Goal: Information Seeking & Learning: Learn about a topic

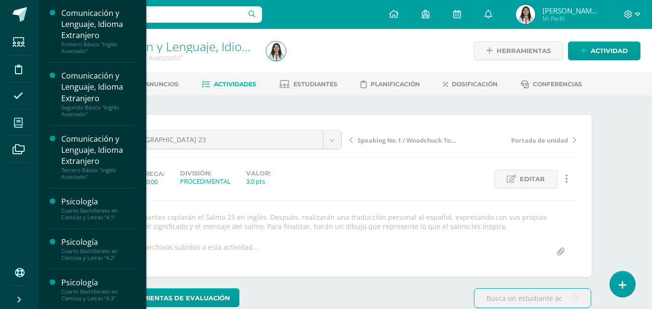
click at [19, 123] on icon at bounding box center [18, 123] width 9 height 10
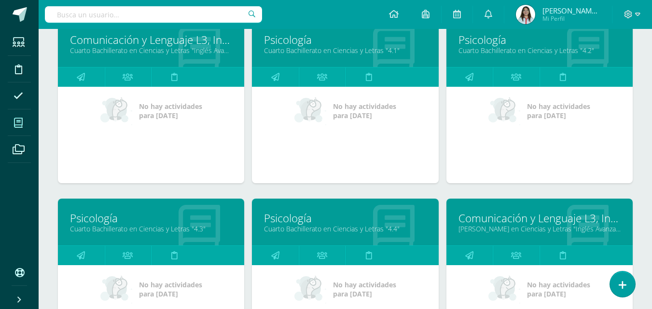
scroll to position [435, 0]
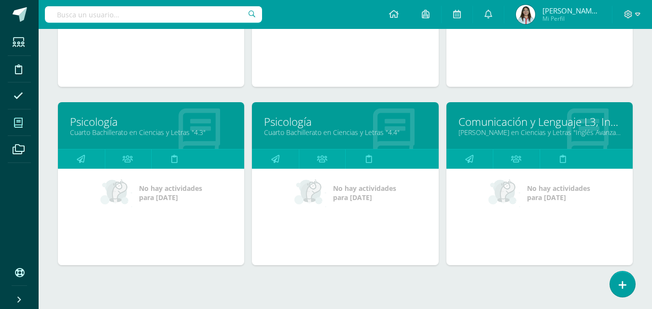
click at [514, 131] on link "[PERSON_NAME] en Ciencias y Letras "Inglés Avanzado"" at bounding box center [540, 132] width 162 height 9
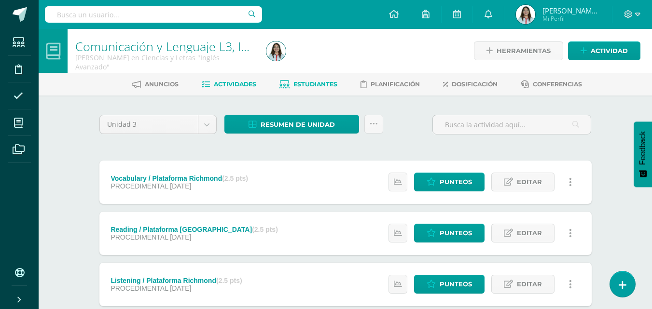
click at [326, 85] on span "Estudiantes" at bounding box center [316, 84] width 44 height 7
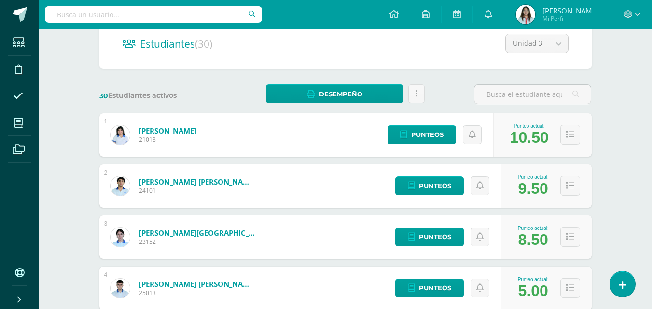
scroll to position [145, 0]
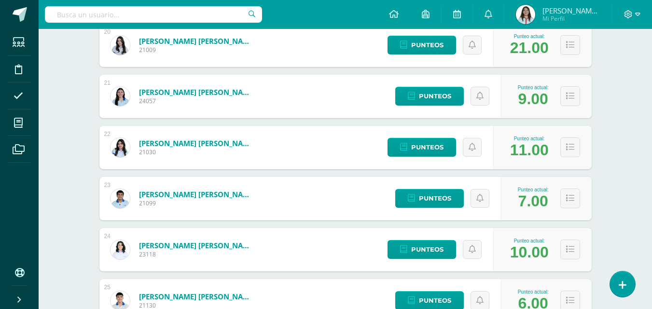
scroll to position [1110, 0]
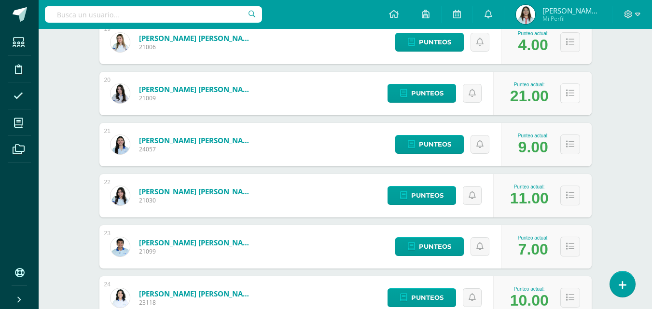
click at [570, 94] on icon at bounding box center [570, 93] width 8 height 8
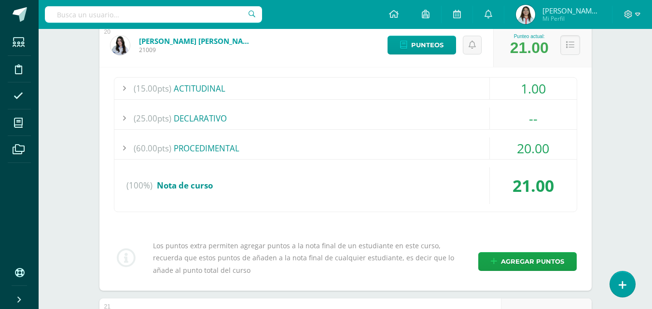
scroll to position [1207, 0]
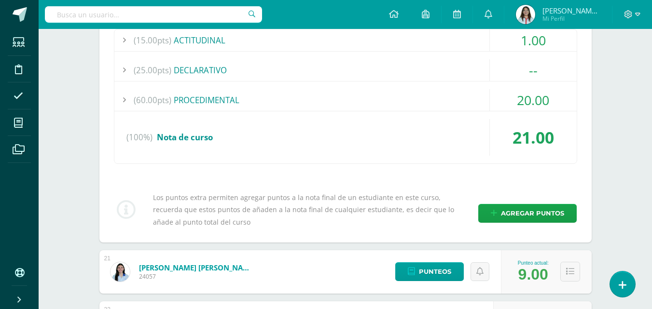
click at [253, 96] on div "(60.00pts) PROCEDIMENTAL" at bounding box center [345, 100] width 463 height 22
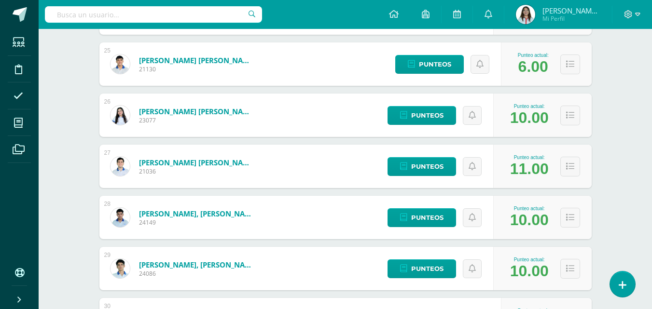
scroll to position [1779, 0]
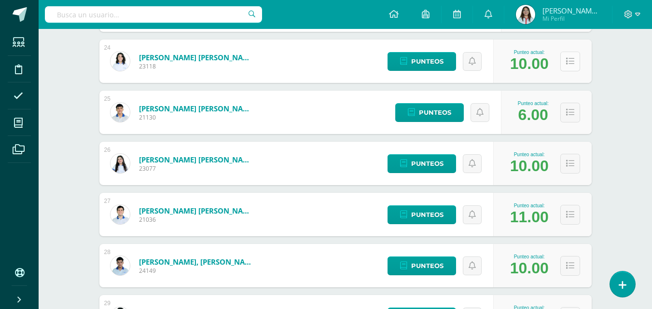
click at [570, 65] on icon at bounding box center [570, 61] width 8 height 8
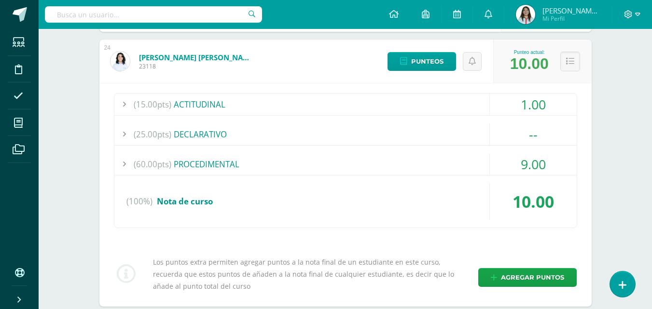
drag, startPoint x: 569, startPoint y: 62, endPoint x: 573, endPoint y: 83, distance: 20.6
click at [569, 62] on icon at bounding box center [570, 61] width 8 height 8
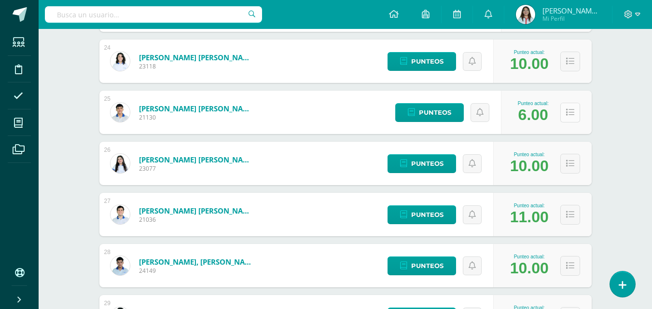
click at [568, 115] on icon at bounding box center [570, 113] width 8 height 8
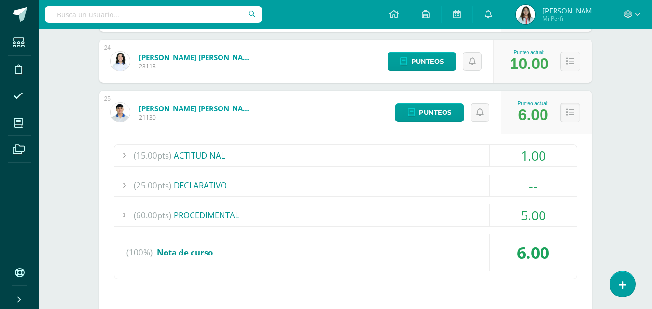
scroll to position [1827, 0]
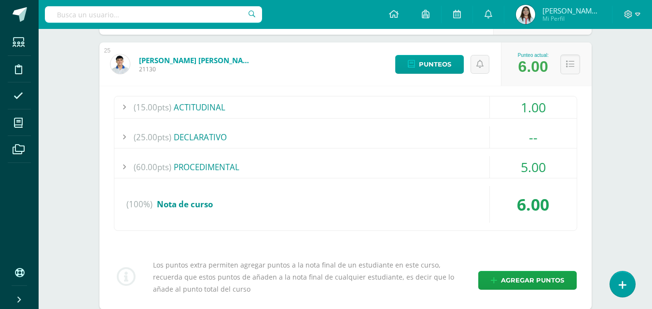
click at [227, 169] on div "(60.00pts) PROCEDIMENTAL" at bounding box center [345, 167] width 463 height 22
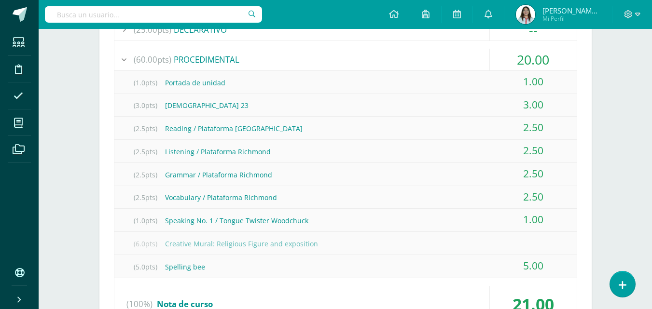
scroll to position [1392, 0]
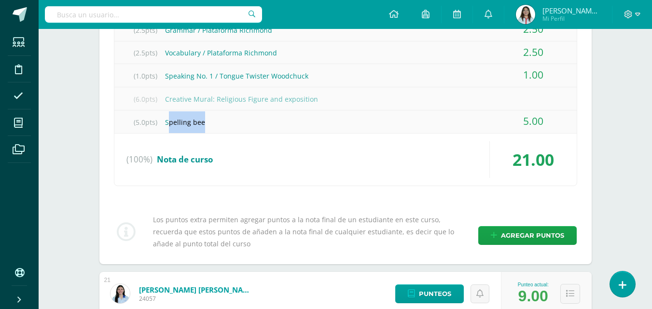
drag, startPoint x: 170, startPoint y: 121, endPoint x: 205, endPoint y: 130, distance: 36.1
click at [206, 130] on div "(5.0pts) Spelling bee" at bounding box center [345, 123] width 463 height 22
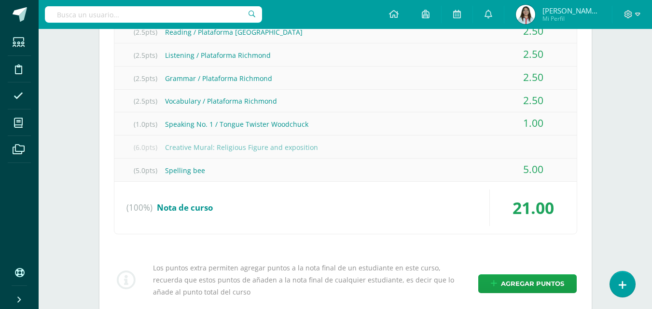
scroll to position [1296, 0]
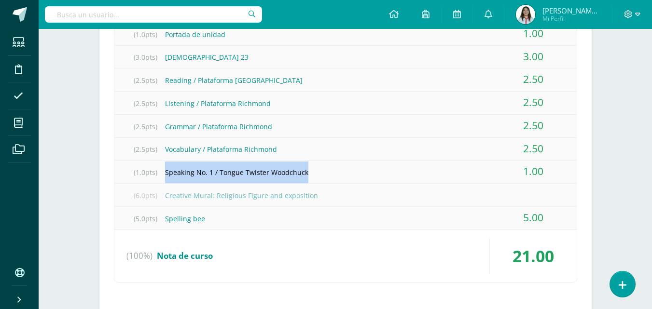
drag, startPoint x: 166, startPoint y: 174, endPoint x: 305, endPoint y: 172, distance: 139.1
click at [305, 172] on div "(1.0pts) Speaking No. 1 / Tongue Twister Woodchuck" at bounding box center [345, 173] width 463 height 22
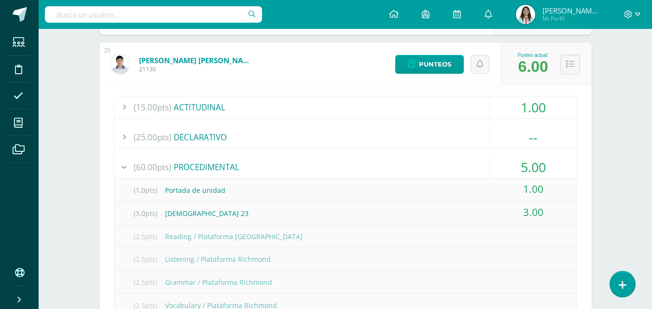
scroll to position [1779, 0]
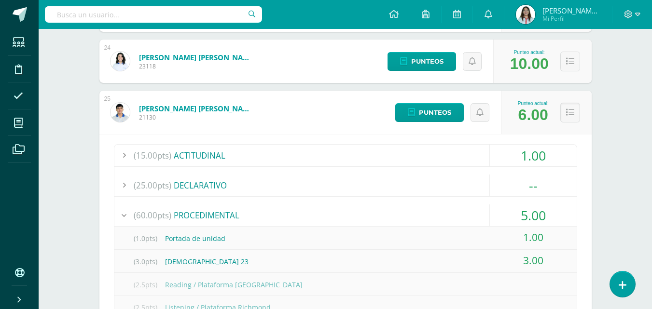
click at [562, 114] on button at bounding box center [571, 113] width 20 height 20
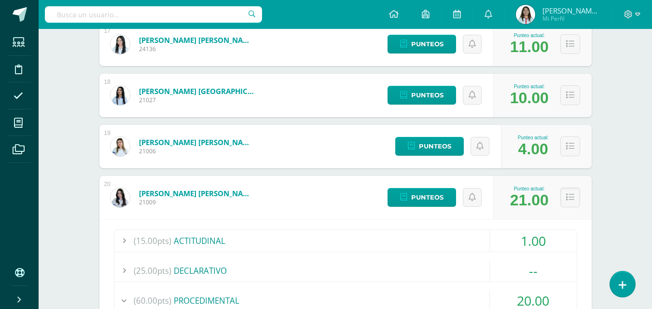
scroll to position [958, 0]
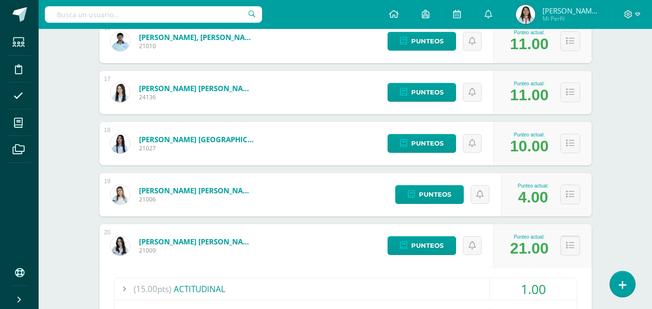
click at [577, 246] on button at bounding box center [571, 246] width 20 height 20
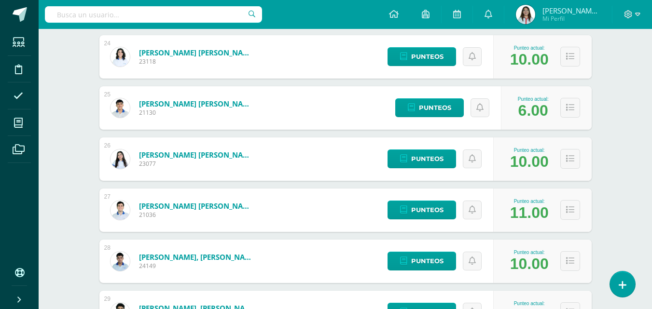
scroll to position [1492, 0]
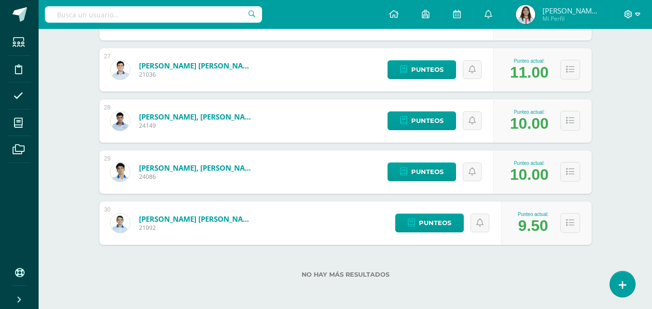
click at [635, 14] on icon at bounding box center [637, 14] width 5 height 9
click at [612, 65] on span "Cerrar sesión" at bounding box center [607, 65] width 43 height 9
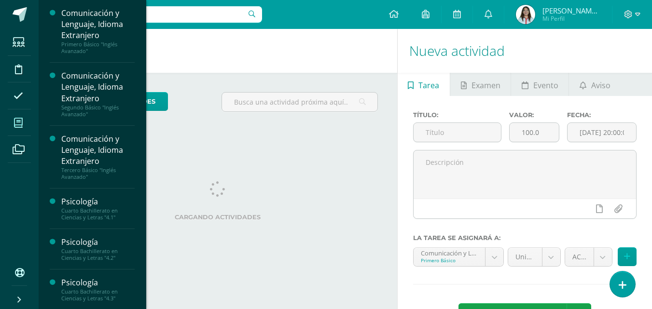
click at [13, 121] on span at bounding box center [19, 123] width 22 height 22
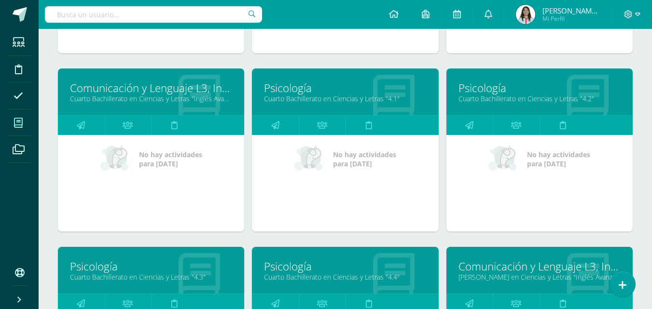
scroll to position [467, 0]
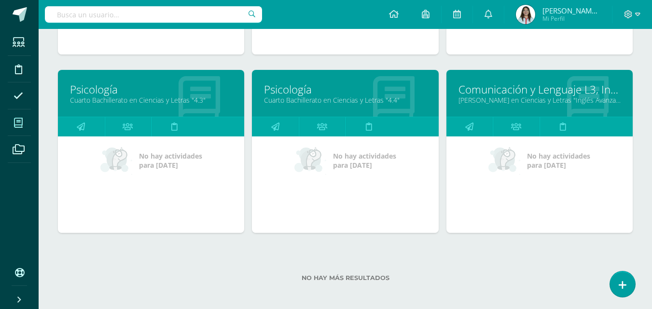
click at [467, 93] on link "Comunicación y Lenguaje L3, Inglés 5" at bounding box center [540, 89] width 162 height 15
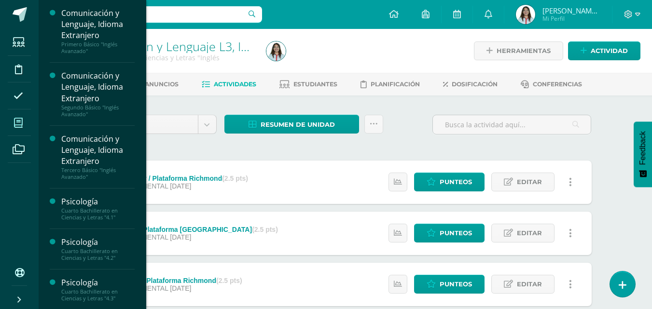
click at [24, 127] on span at bounding box center [19, 123] width 22 height 22
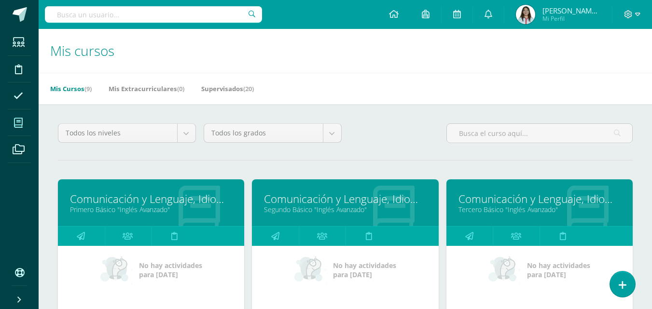
click at [375, 201] on link "Comunicación y Lenguaje, Idioma Extranjero" at bounding box center [345, 199] width 162 height 15
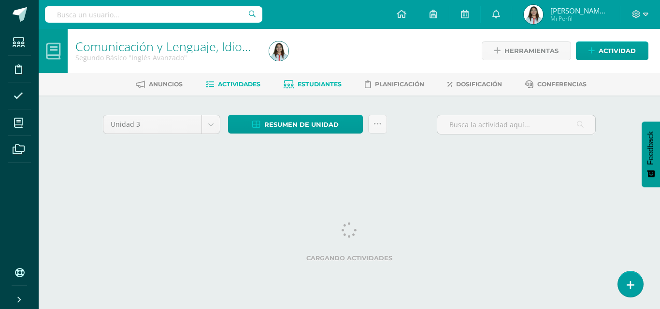
click at [329, 86] on span "Estudiantes" at bounding box center [319, 84] width 44 height 7
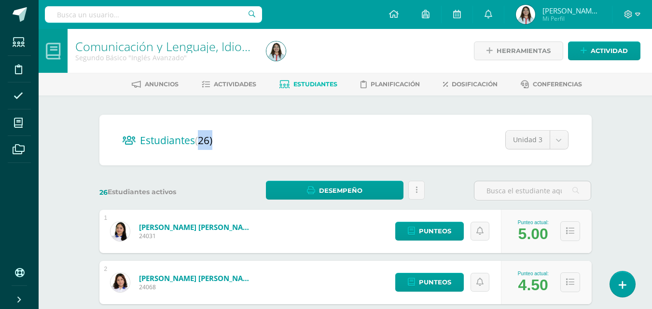
drag, startPoint x: 202, startPoint y: 140, endPoint x: 217, endPoint y: 137, distance: 15.3
click at [217, 137] on h2 "Estudiantes (26)" at bounding box center [346, 140] width 446 height 20
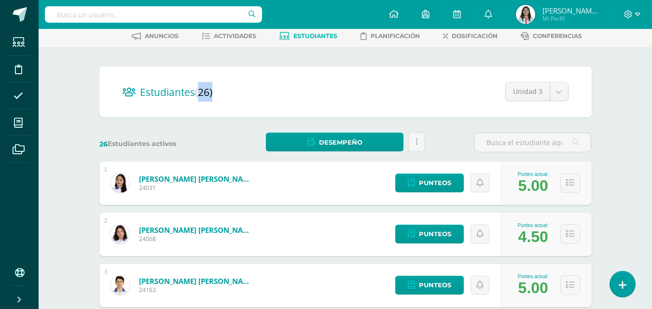
scroll to position [97, 0]
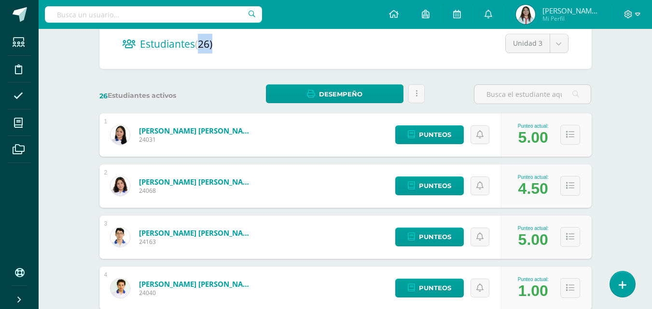
click at [248, 62] on div "Estudiantes (26) Unidad 3 Unidad 1 Unidad 2 Unidad 3" at bounding box center [345, 43] width 492 height 51
